Goal: Task Accomplishment & Management: Manage account settings

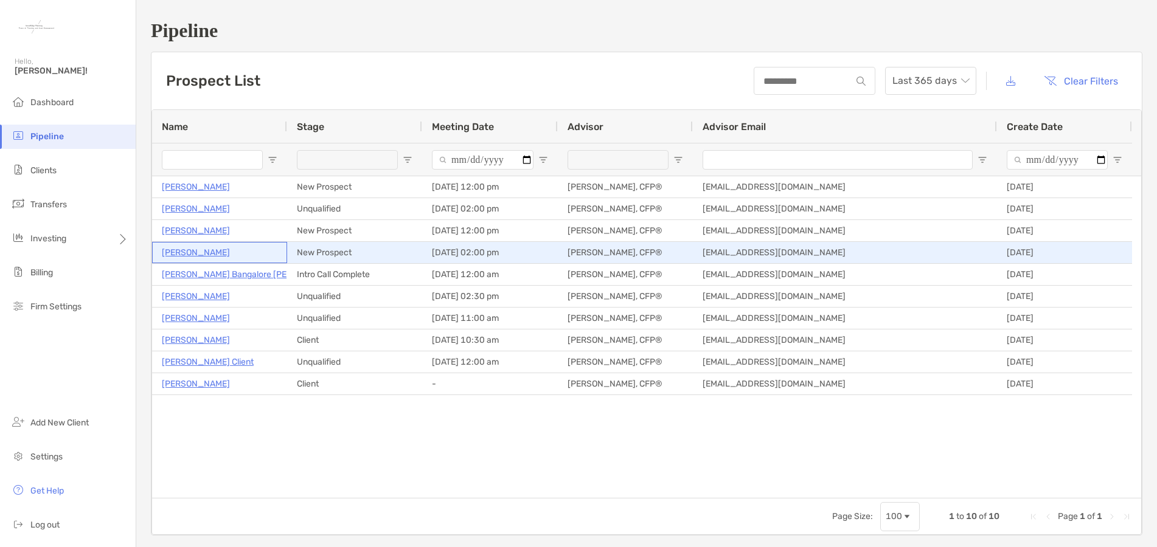
click at [187, 254] on p "[PERSON_NAME]" at bounding box center [196, 252] width 68 height 15
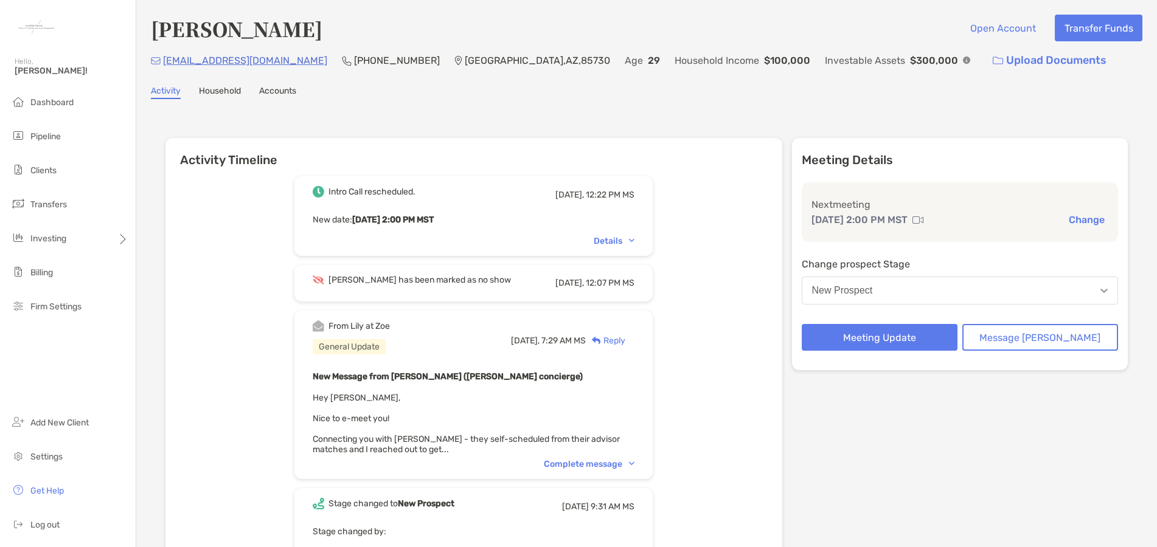
click at [1073, 217] on button "Change" at bounding box center [1086, 219] width 43 height 13
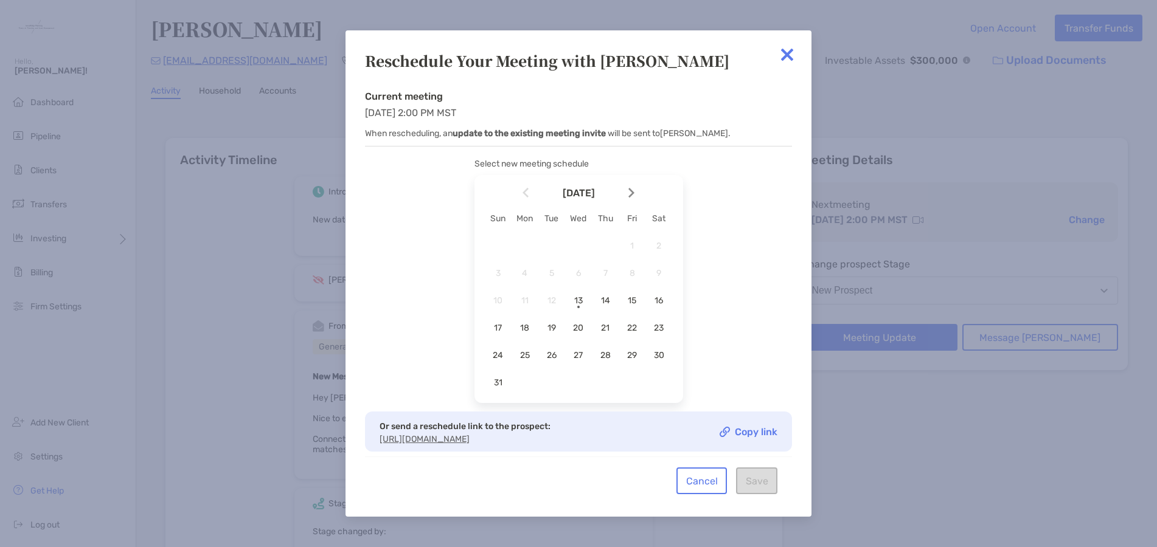
click at [784, 55] on img at bounding box center [787, 55] width 24 height 24
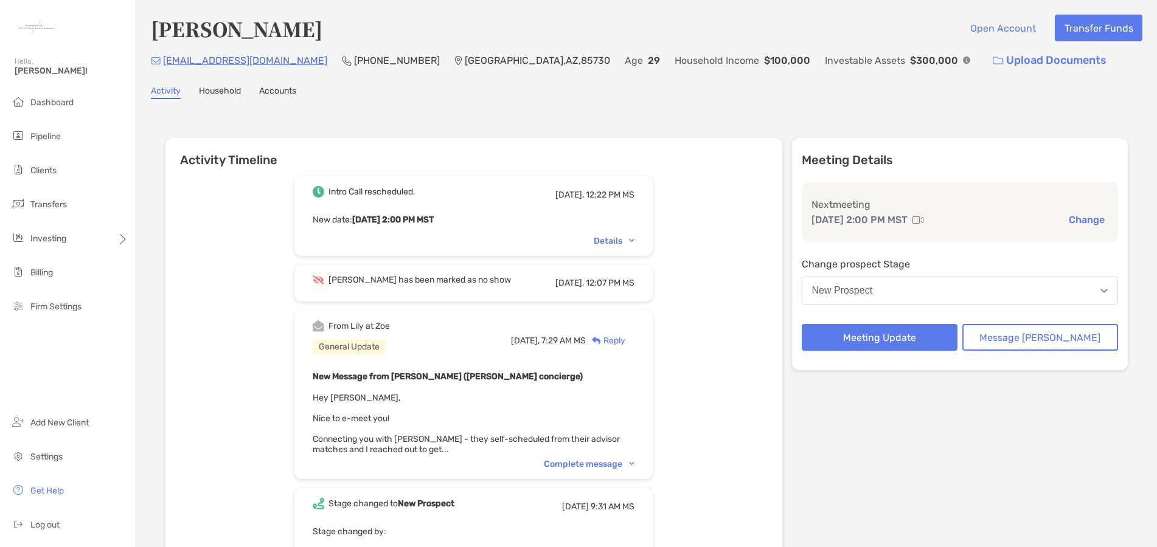
click at [1066, 216] on button "Change" at bounding box center [1086, 219] width 43 height 13
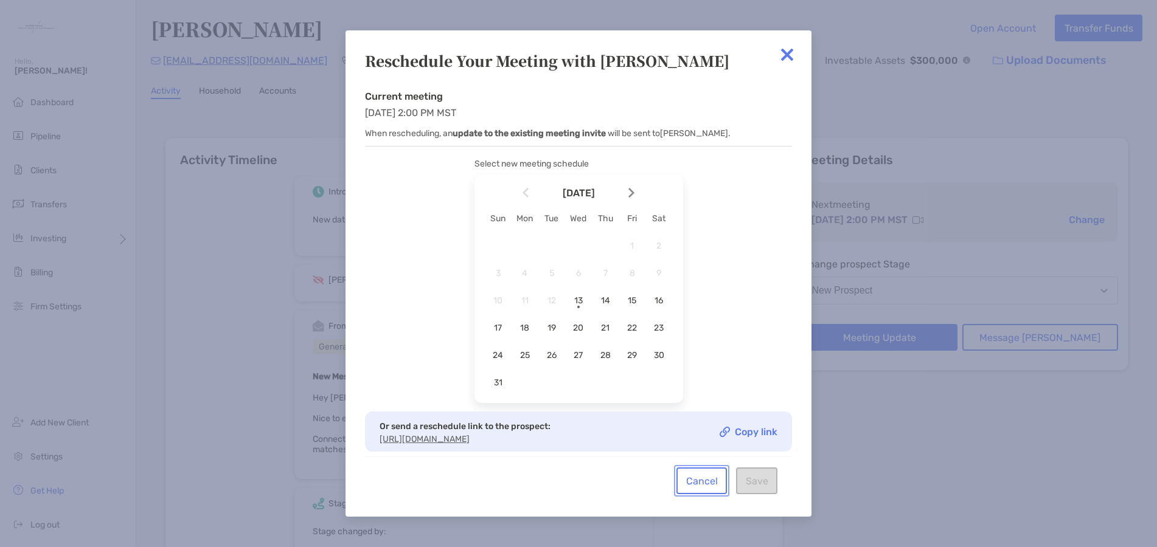
click at [704, 494] on button "Cancel" at bounding box center [701, 481] width 50 height 27
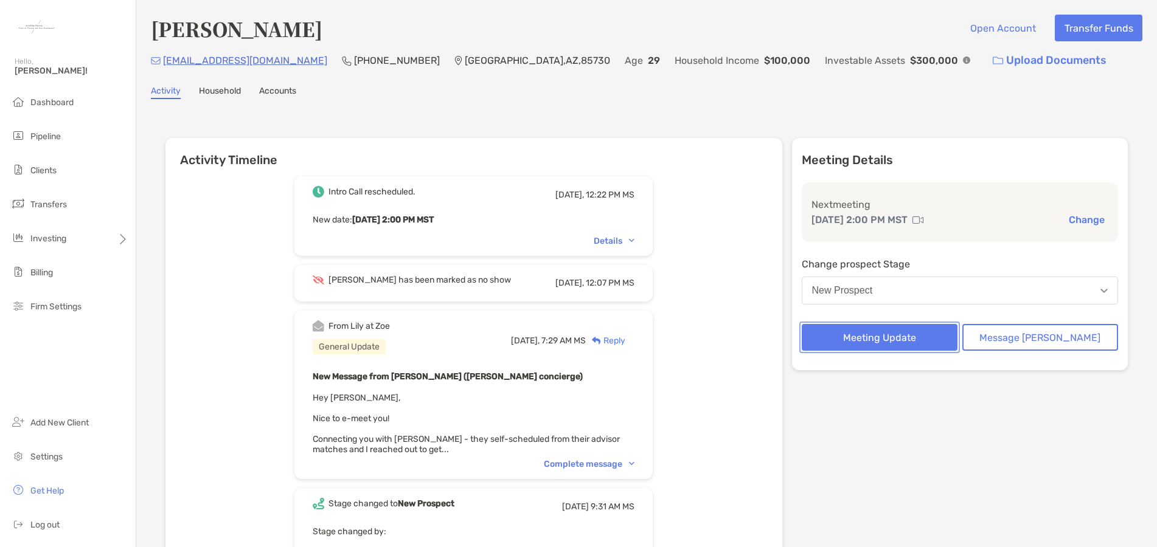
click at [904, 335] on button "Meeting Update" at bounding box center [880, 337] width 156 height 27
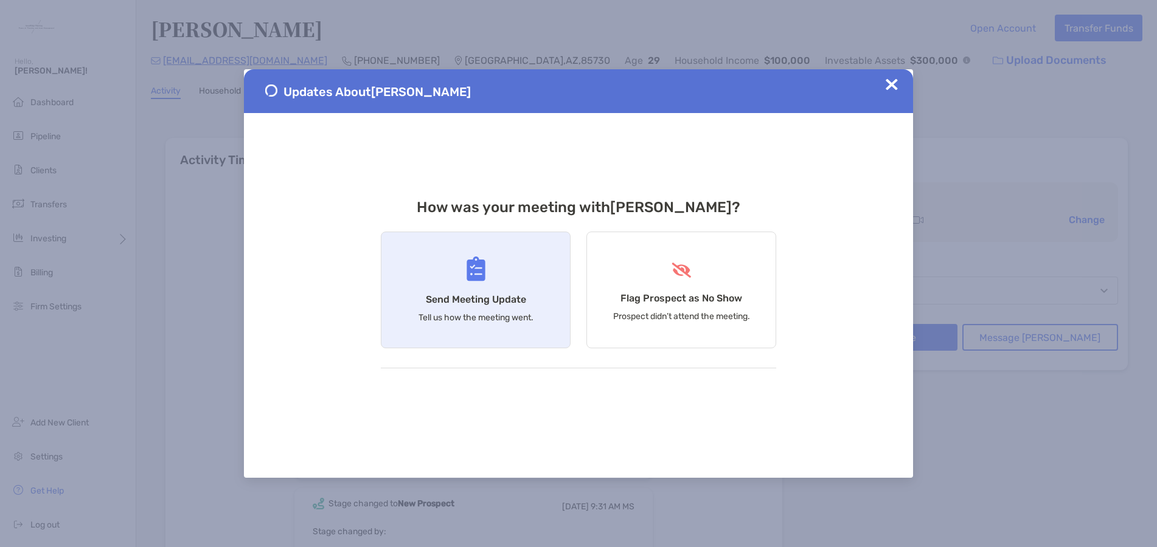
click at [485, 302] on h4 "Send Meeting Update" at bounding box center [476, 300] width 100 height 12
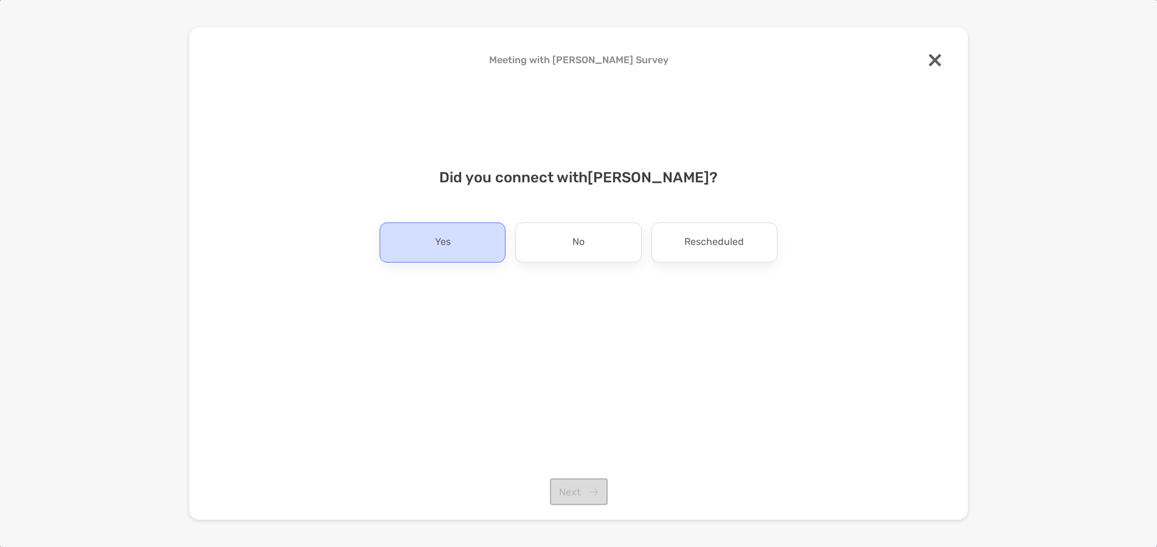
click at [449, 234] on p "Yes" at bounding box center [443, 242] width 16 height 19
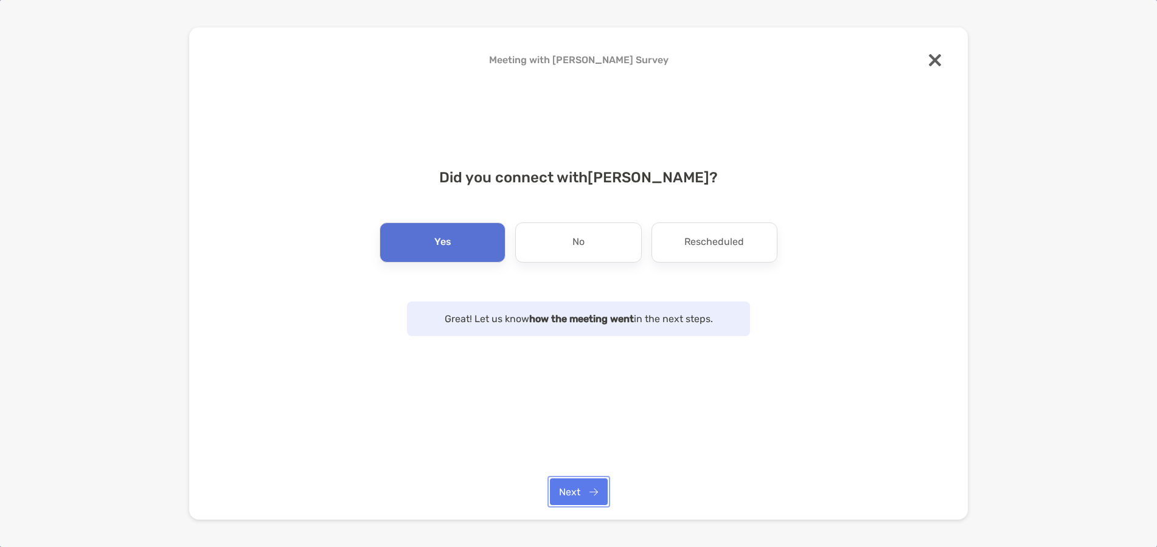
click at [578, 493] on button "Next" at bounding box center [579, 492] width 58 height 27
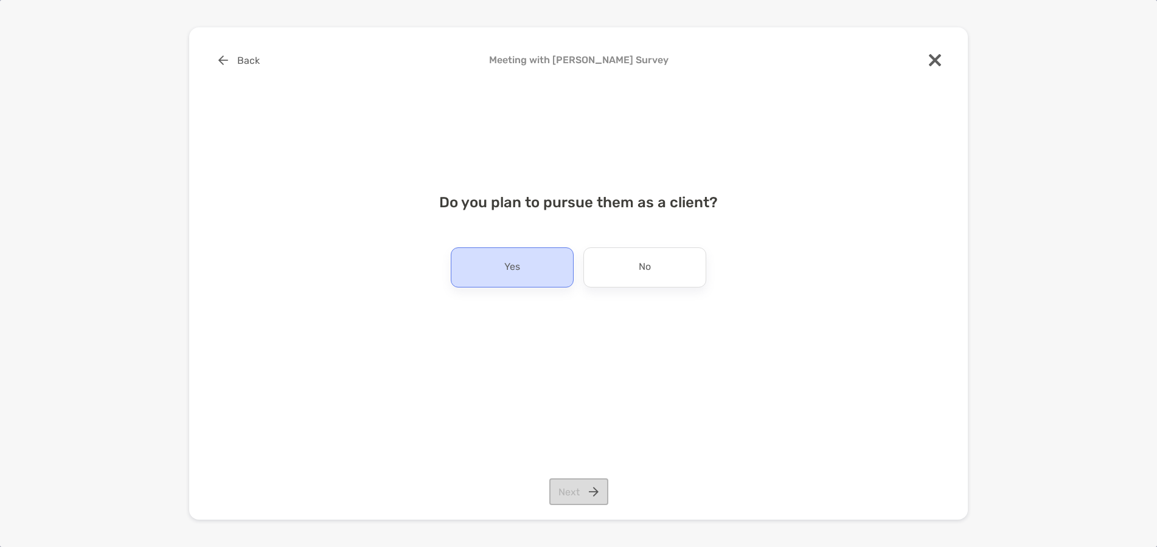
click at [501, 268] on div "Yes" at bounding box center [512, 268] width 123 height 40
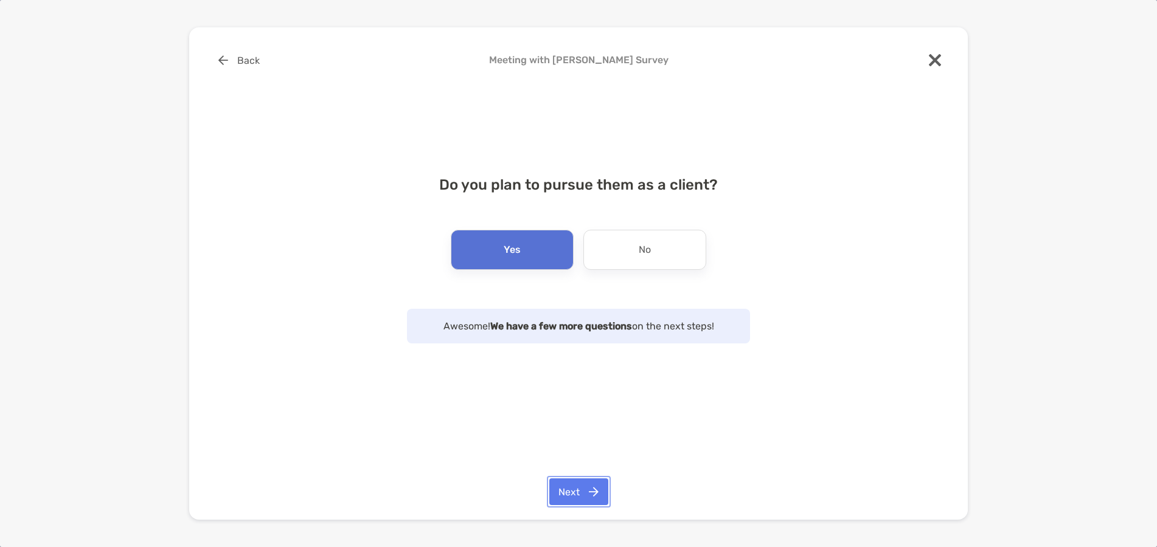
click at [575, 493] on button "Next" at bounding box center [578, 492] width 59 height 27
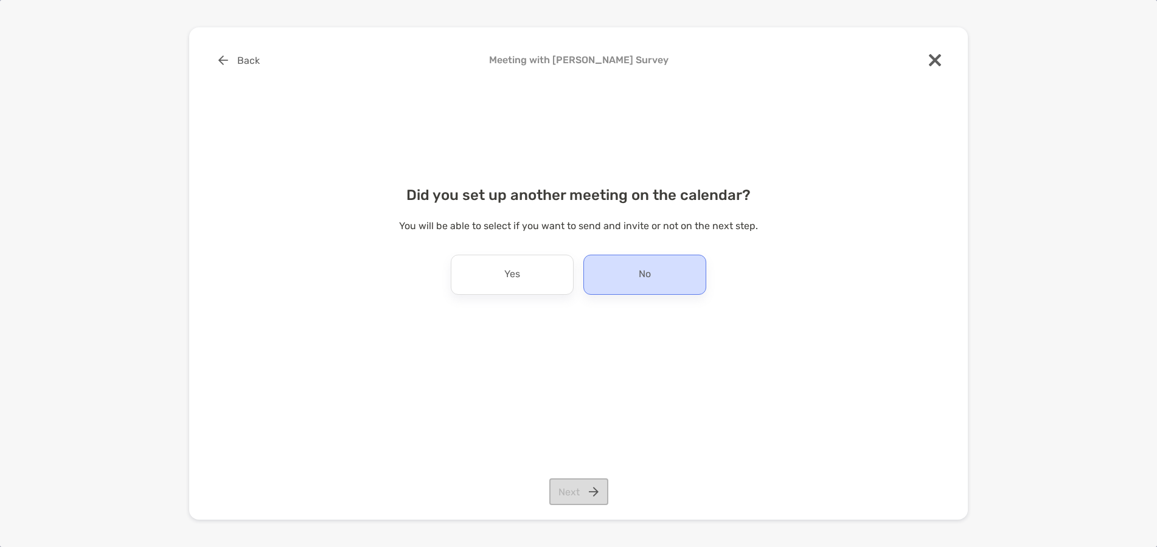
click at [653, 282] on div "No" at bounding box center [644, 275] width 123 height 40
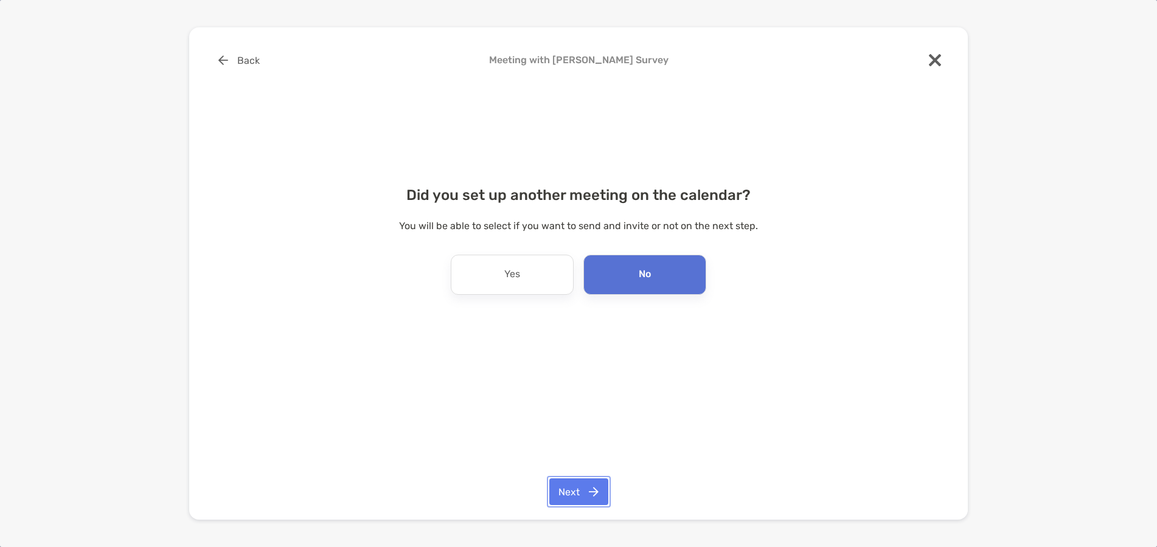
click at [565, 484] on button "Next" at bounding box center [578, 492] width 59 height 27
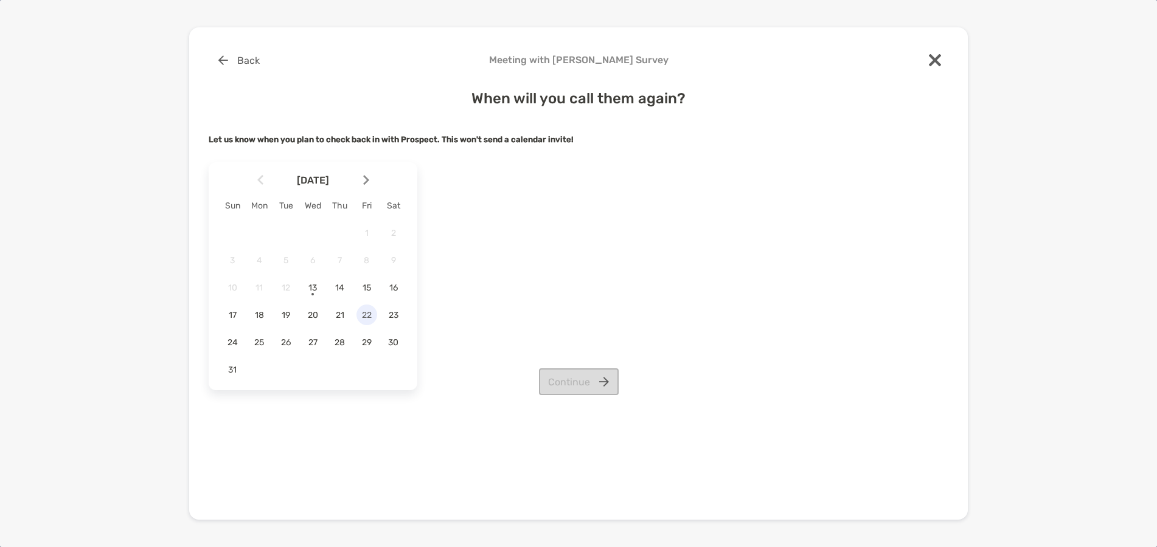
click at [368, 311] on span "22" at bounding box center [366, 315] width 21 height 10
click at [600, 381] on button "Continue" at bounding box center [579, 382] width 80 height 27
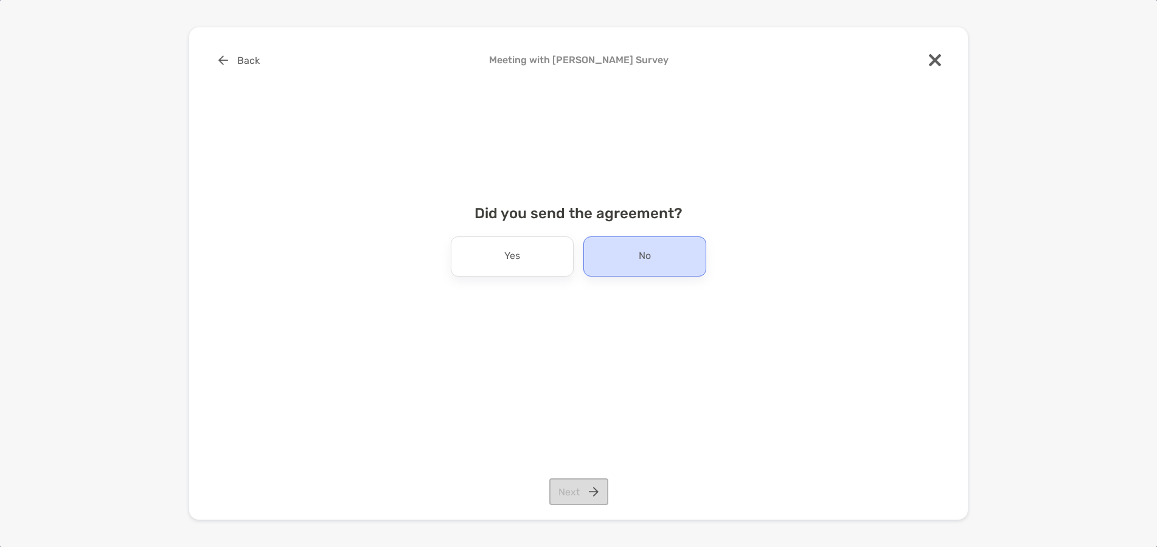
click at [653, 260] on div "No" at bounding box center [644, 257] width 123 height 40
click at [581, 489] on button "Next" at bounding box center [578, 492] width 59 height 27
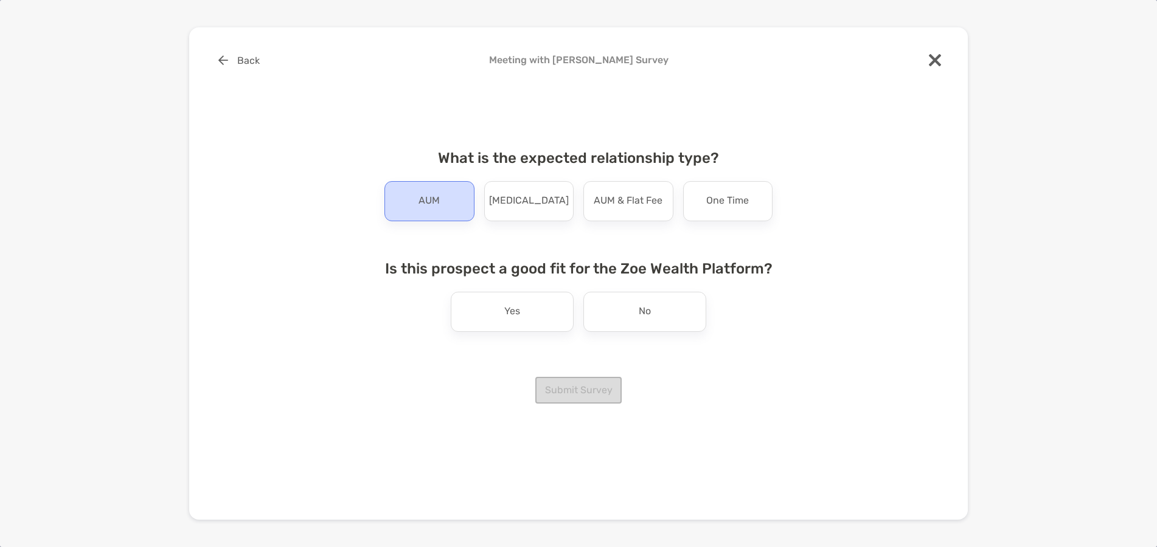
click at [433, 202] on p "AUM" at bounding box center [428, 201] width 21 height 19
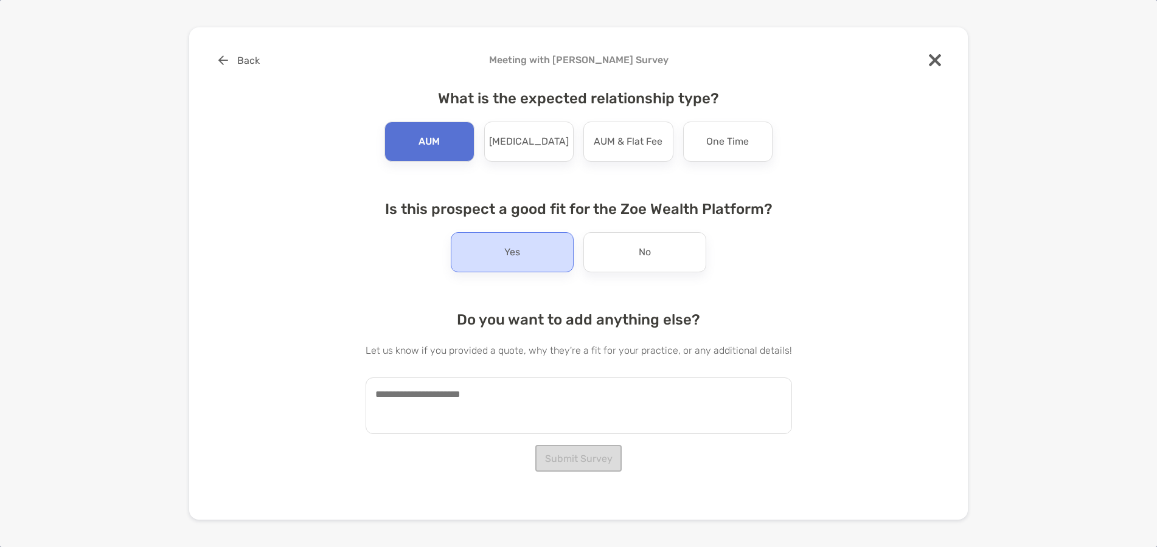
click at [504, 251] on p "Yes" at bounding box center [512, 252] width 16 height 19
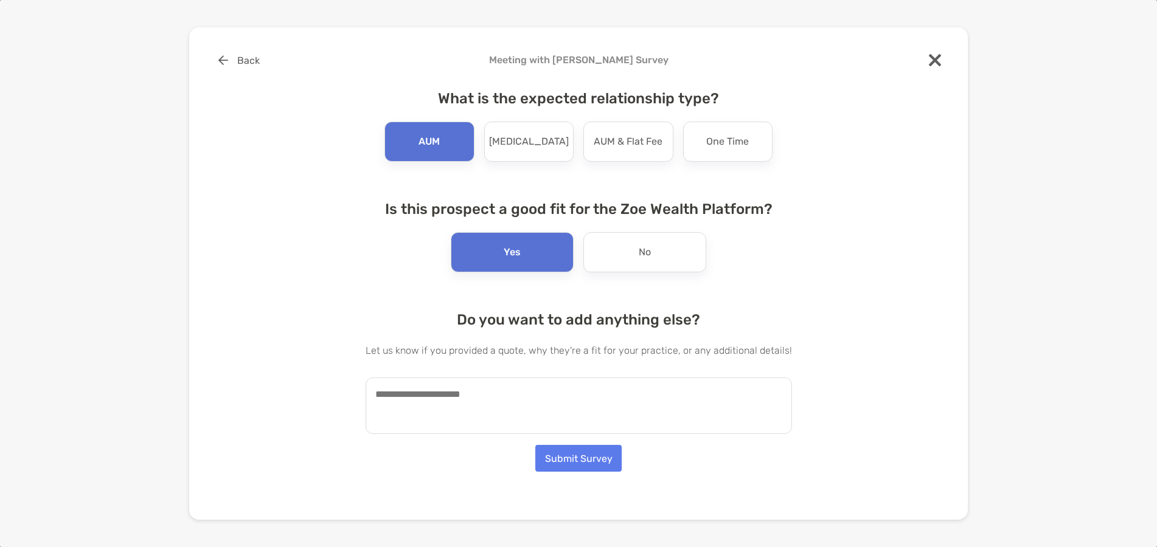
click at [592, 399] on textarea at bounding box center [579, 406] width 426 height 57
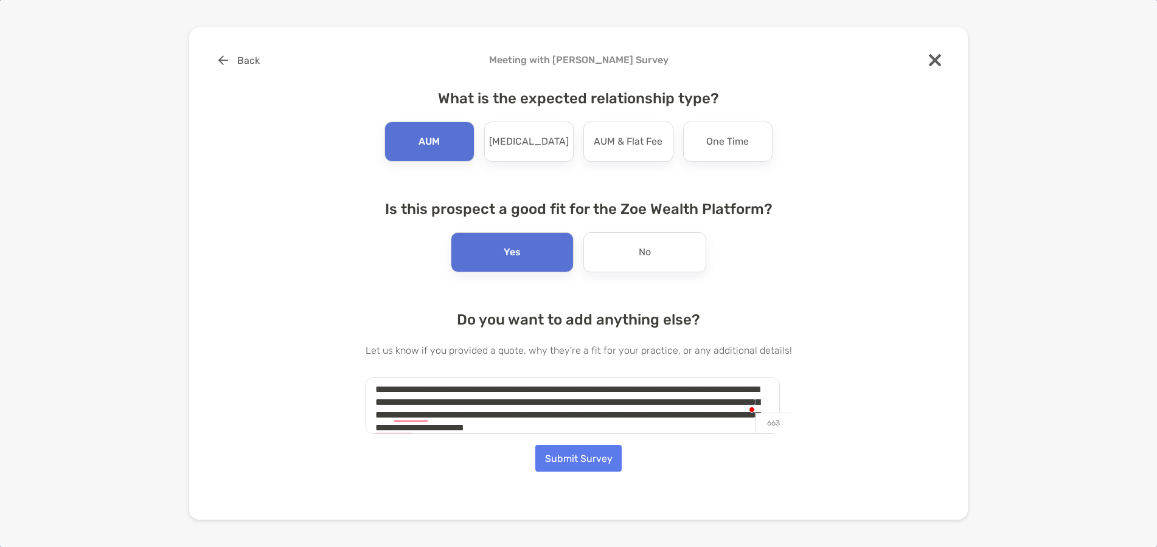
scroll to position [18, 0]
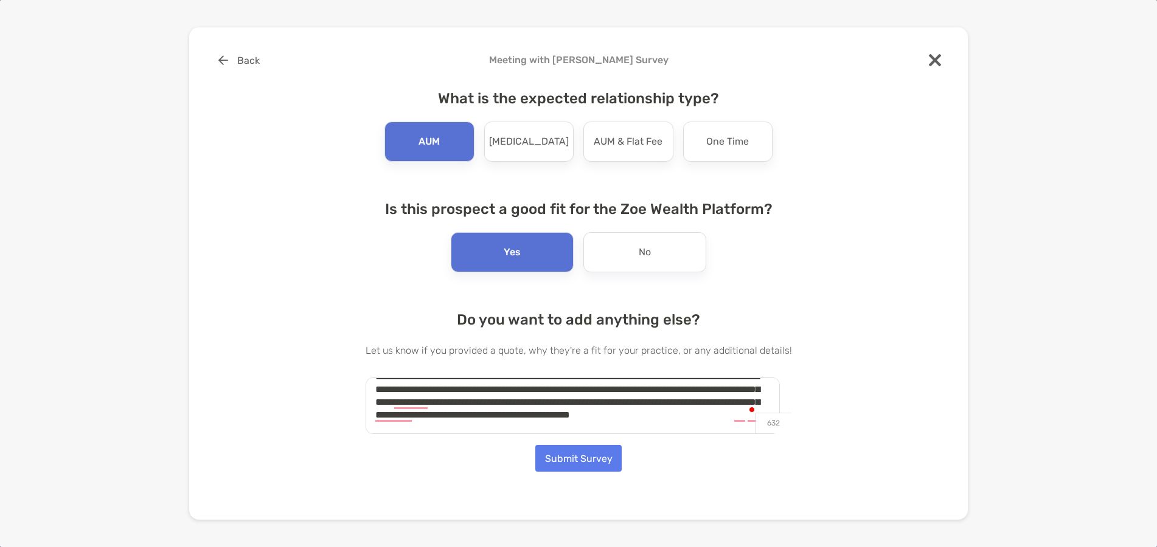
click at [544, 429] on textarea "**********" at bounding box center [573, 406] width 414 height 57
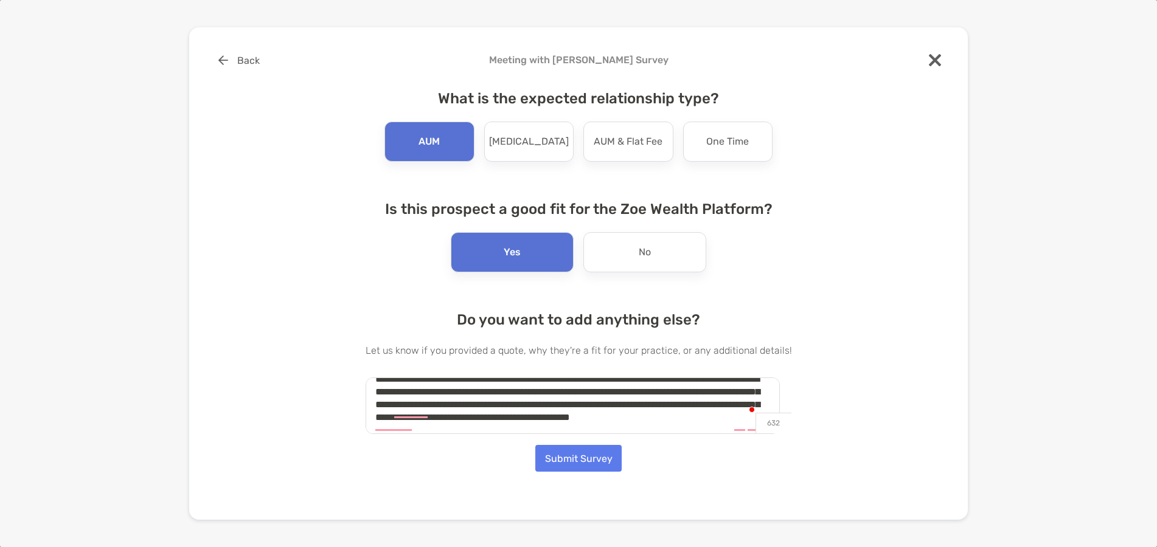
scroll to position [0, 0]
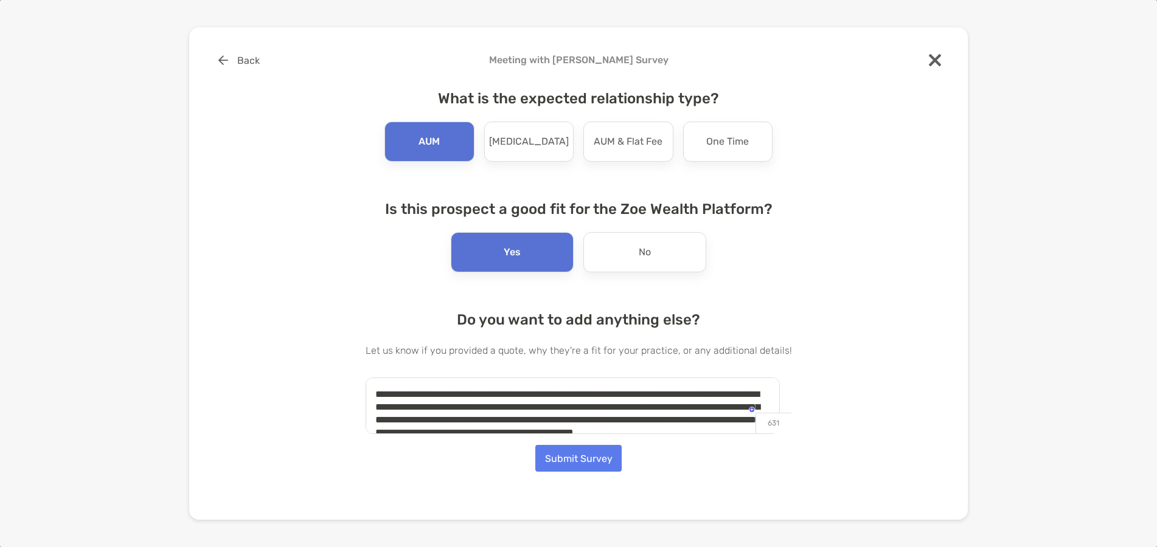
type textarea "**********"
click at [589, 462] on button "Submit Survey" at bounding box center [578, 458] width 86 height 27
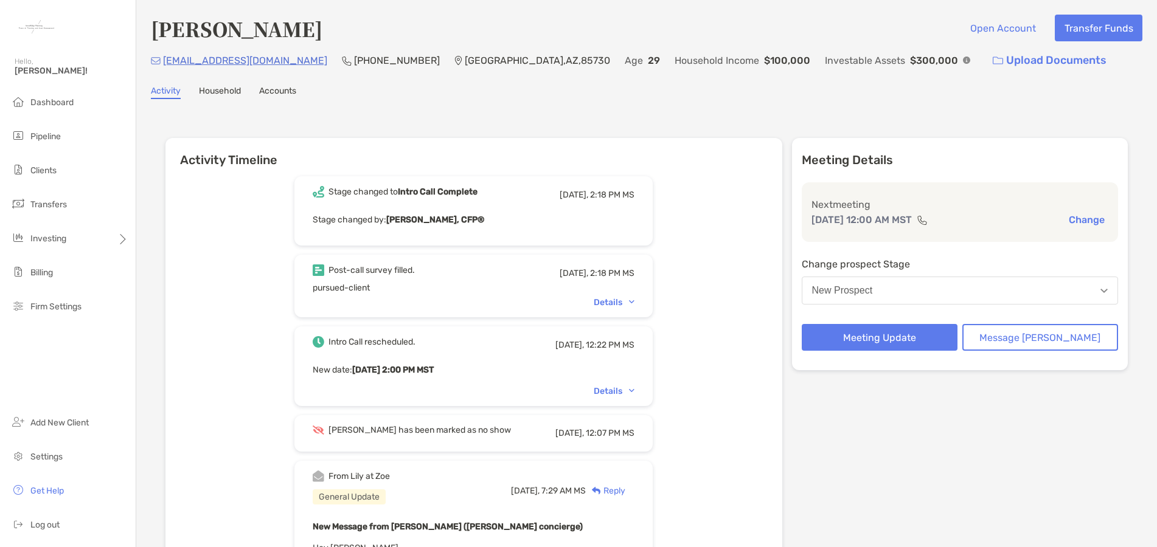
click at [1075, 218] on button "Change" at bounding box center [1086, 219] width 43 height 13
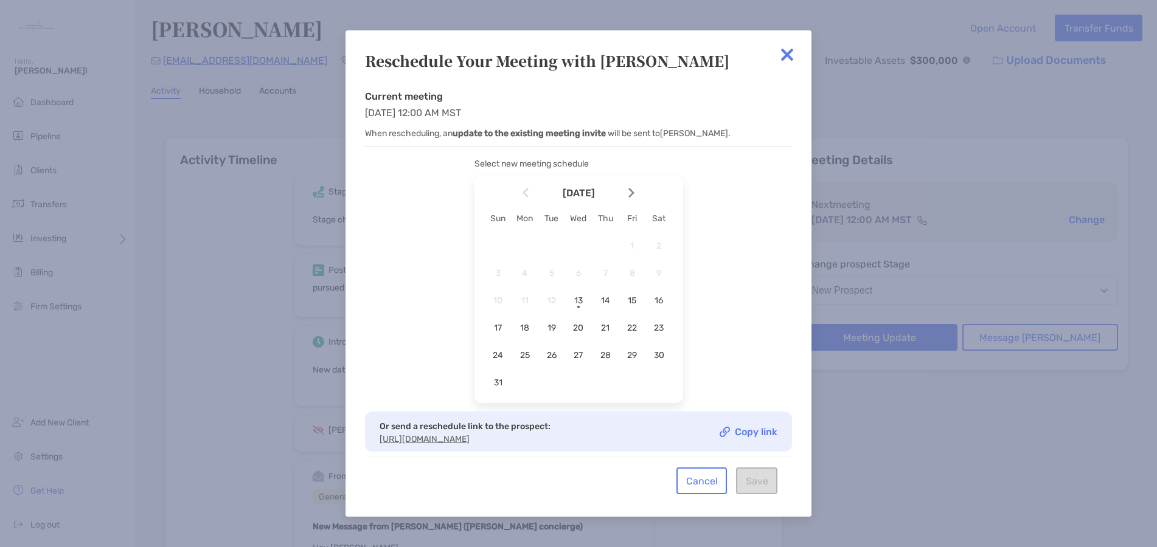
click at [784, 46] on img at bounding box center [787, 55] width 24 height 24
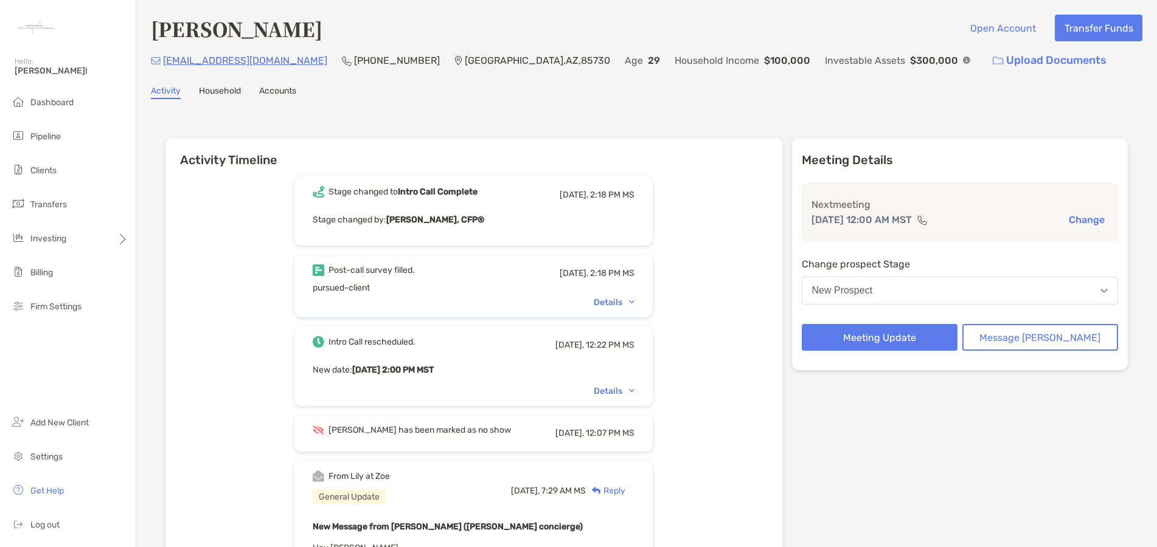
click at [1082, 221] on button "Change" at bounding box center [1086, 219] width 43 height 13
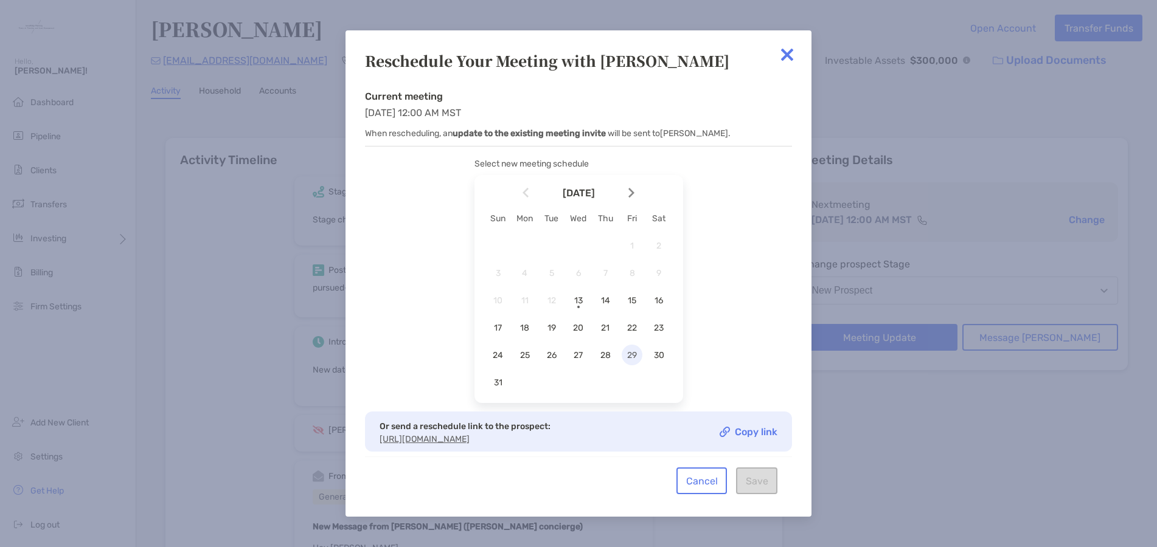
click at [628, 353] on span "29" at bounding box center [632, 355] width 21 height 10
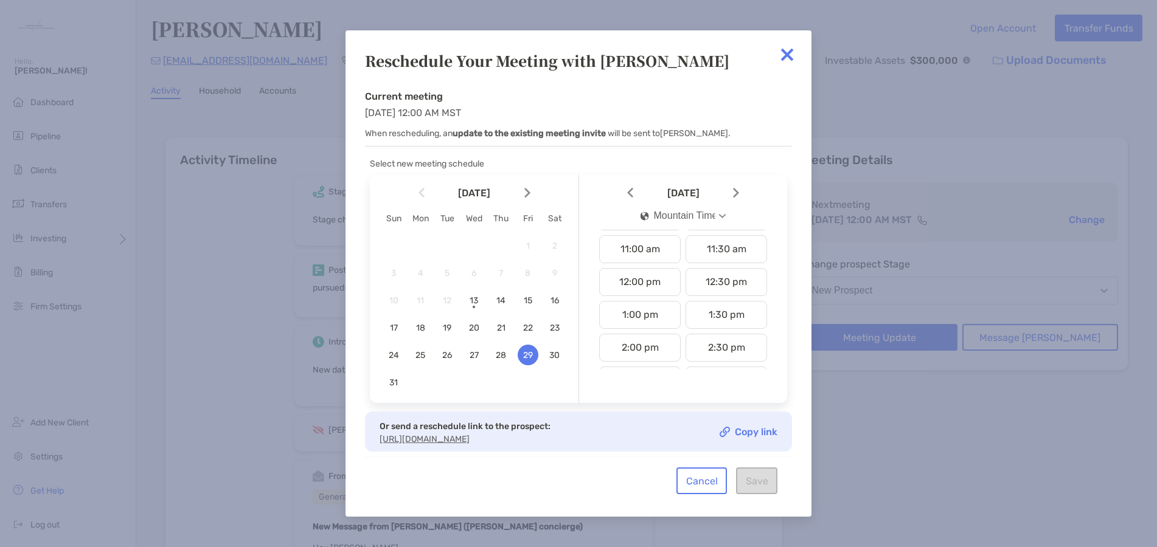
scroll to position [350, 0]
click at [647, 290] on div "12:00 pm" at bounding box center [639, 288] width 81 height 28
click at [760, 494] on button "Save" at bounding box center [756, 481] width 41 height 27
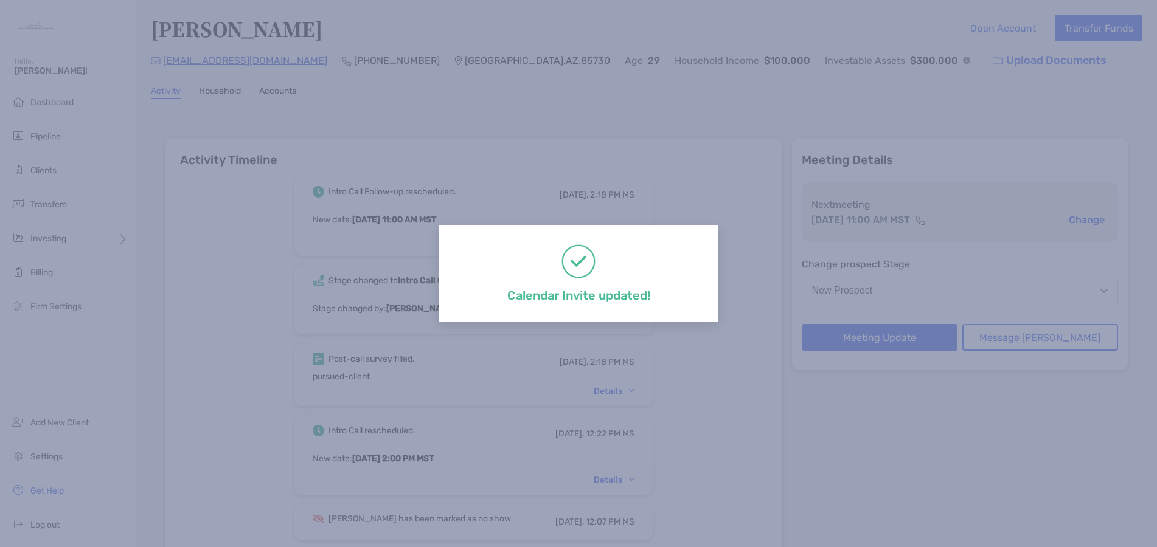
click at [896, 466] on div "Calendar Invite updated!" at bounding box center [578, 273] width 1157 height 547
